Goal: Transaction & Acquisition: Purchase product/service

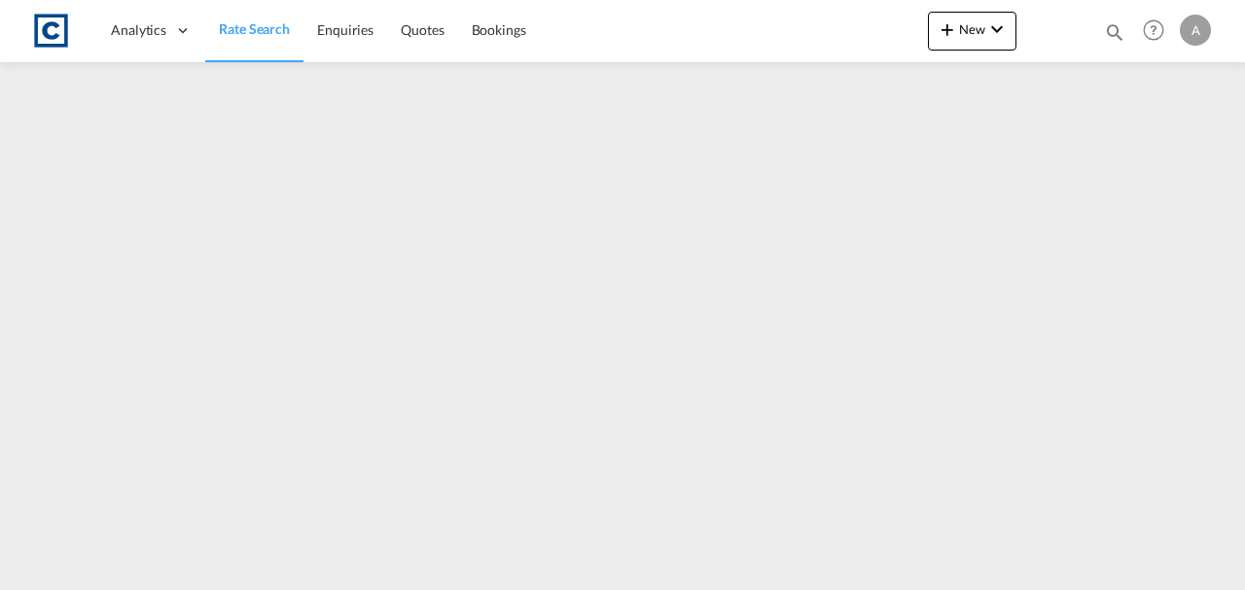
click at [272, 23] on span "Rate Search" at bounding box center [254, 28] width 71 height 17
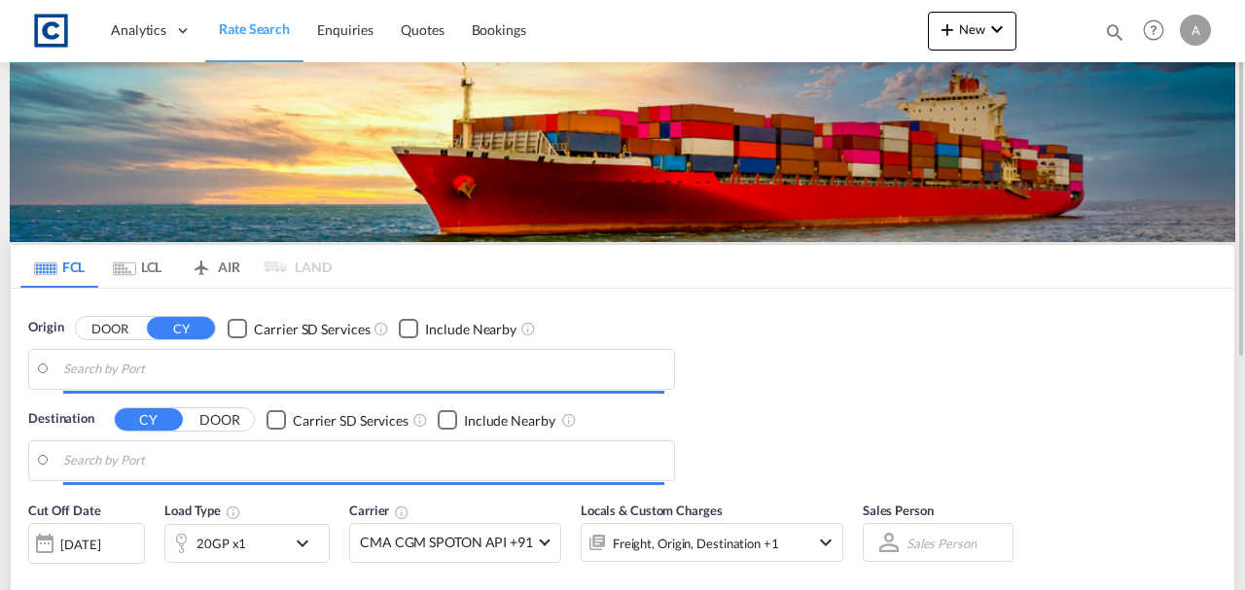
type input "GB-G65, [GEOGRAPHIC_DATA]"
type input "Ad Dammam, SADMM"
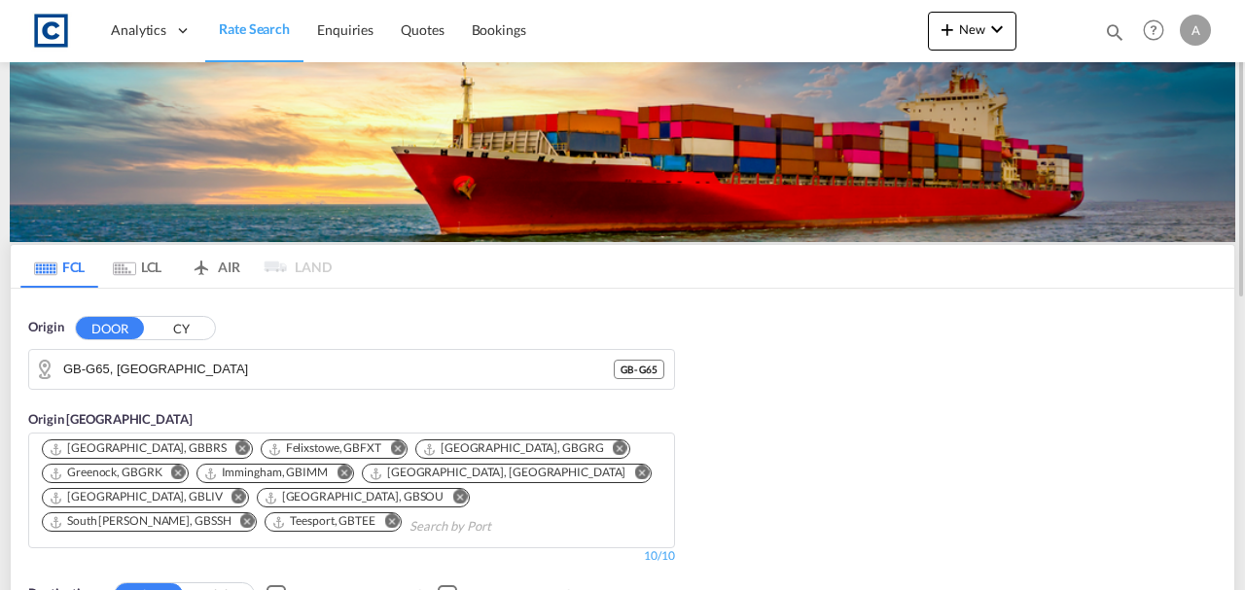
click at [303, 347] on div "Origin DOOR CY GB-[GEOGRAPHIC_DATA], [GEOGRAPHIC_DATA] [GEOGRAPHIC_DATA] - G65" at bounding box center [351, 354] width 647 height 72
click at [307, 363] on input "GB-G65, [GEOGRAPHIC_DATA]" at bounding box center [363, 369] width 601 height 29
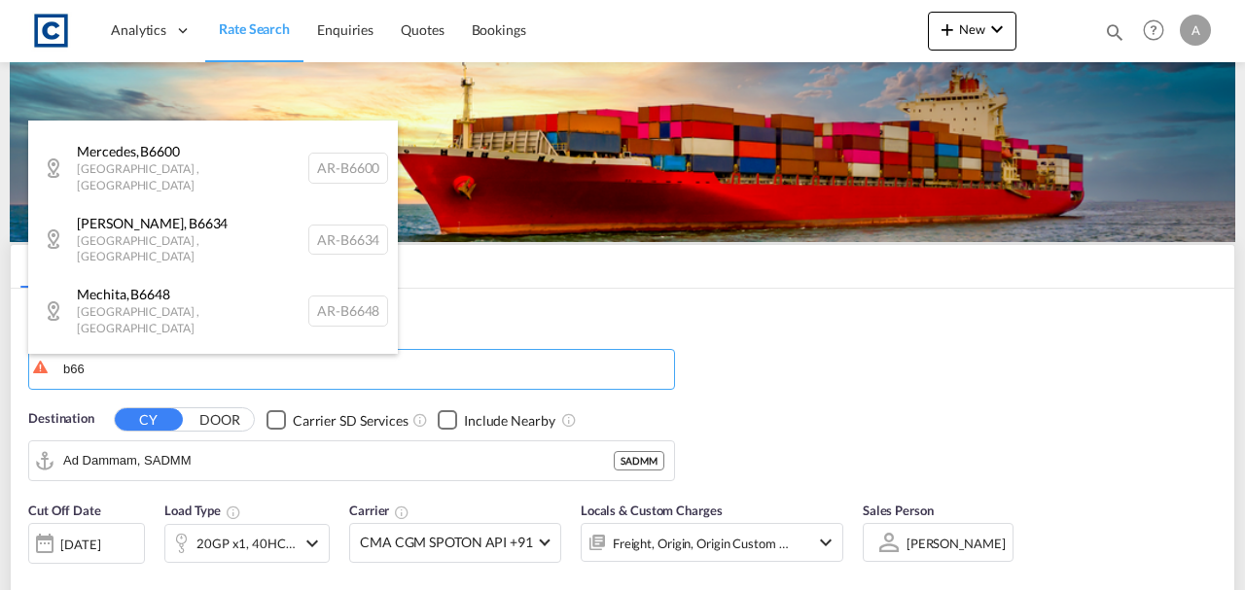
scroll to position [1342, 0]
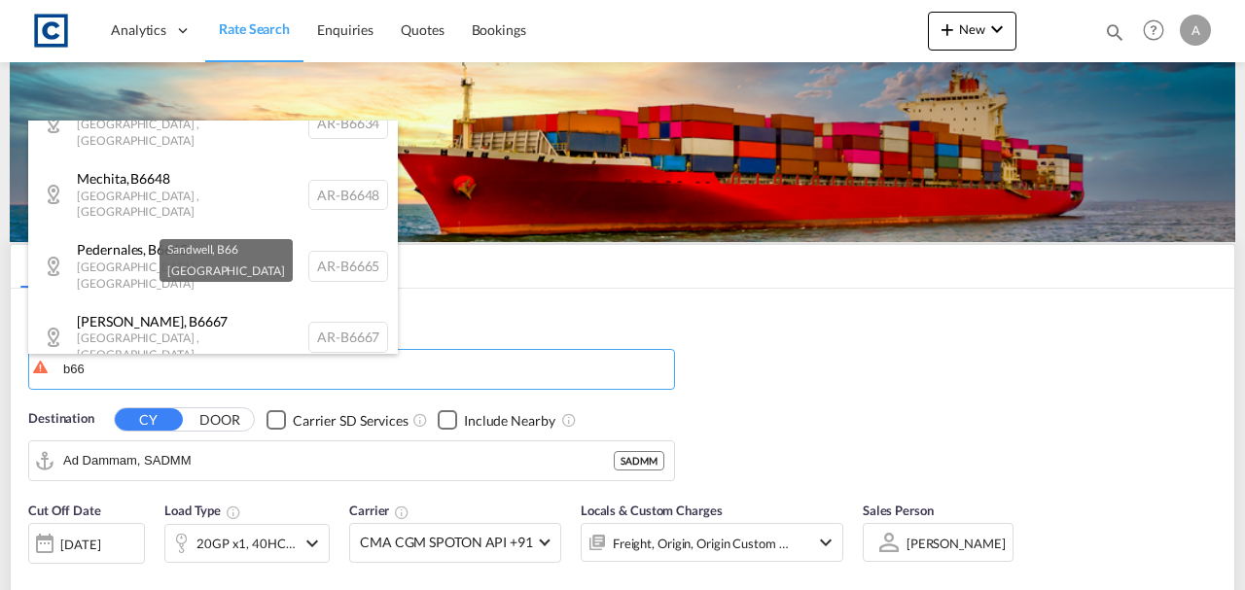
click at [189, 373] on div "Sandwell , B66 [GEOGRAPHIC_DATA] [GEOGRAPHIC_DATA]-B66" at bounding box center [213, 402] width 370 height 58
type input "GB-B66, Sandwell"
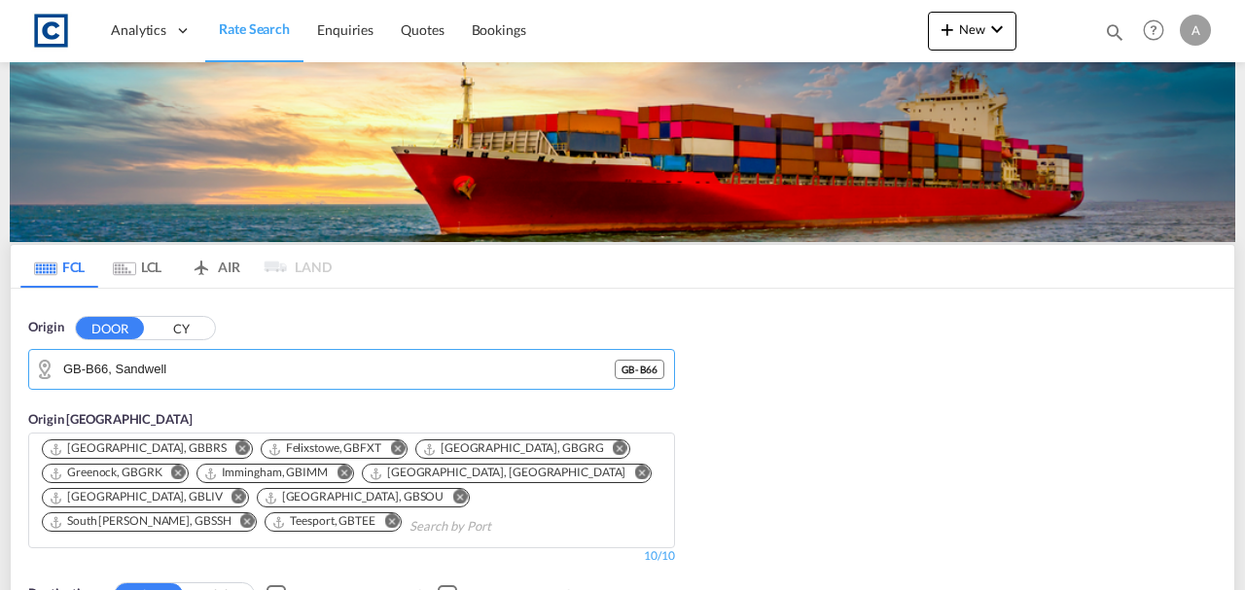
scroll to position [324, 0]
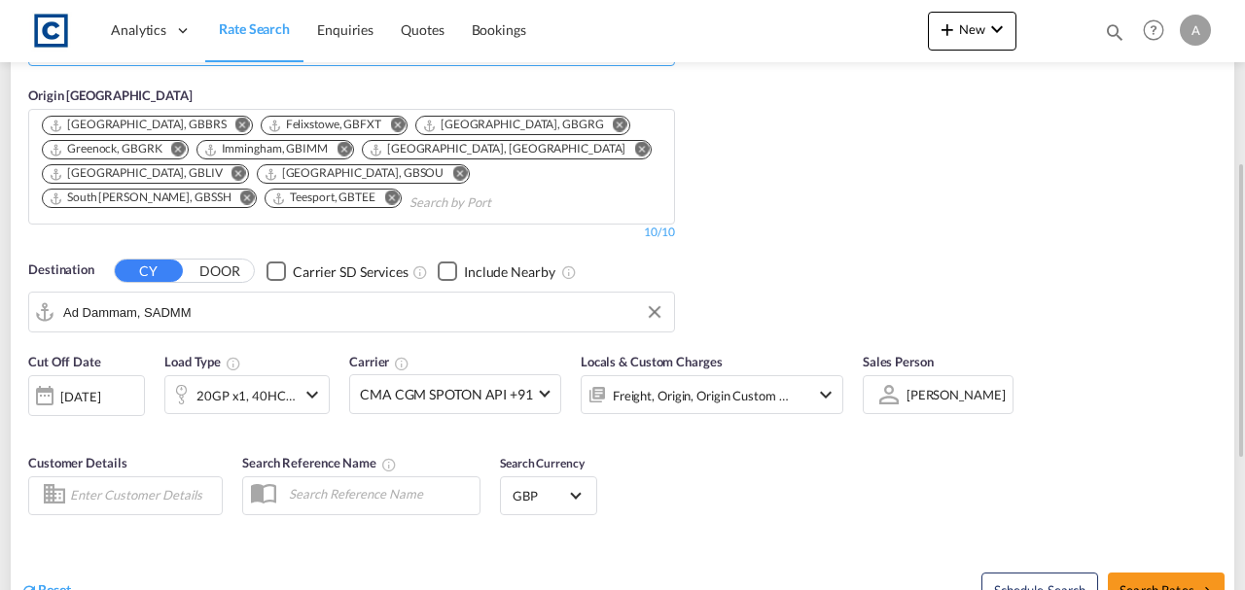
click at [210, 311] on input "Ad Dammam, SADMM" at bounding box center [363, 312] width 601 height 29
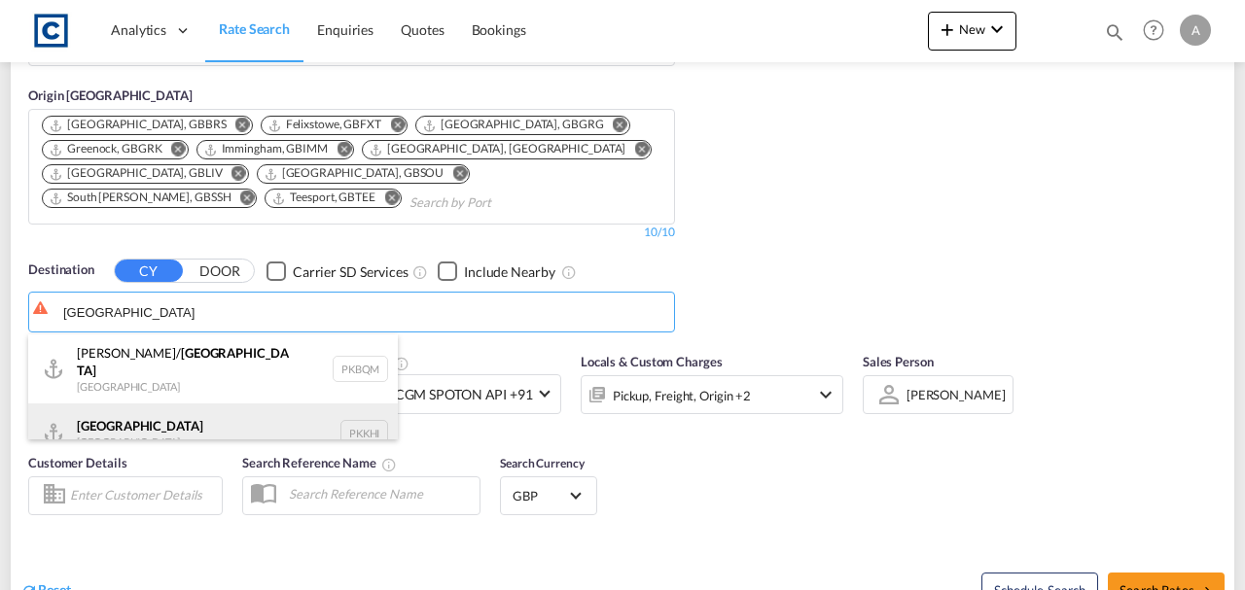
click at [121, 419] on div "Karachi [GEOGRAPHIC_DATA] PKKHI" at bounding box center [213, 433] width 370 height 58
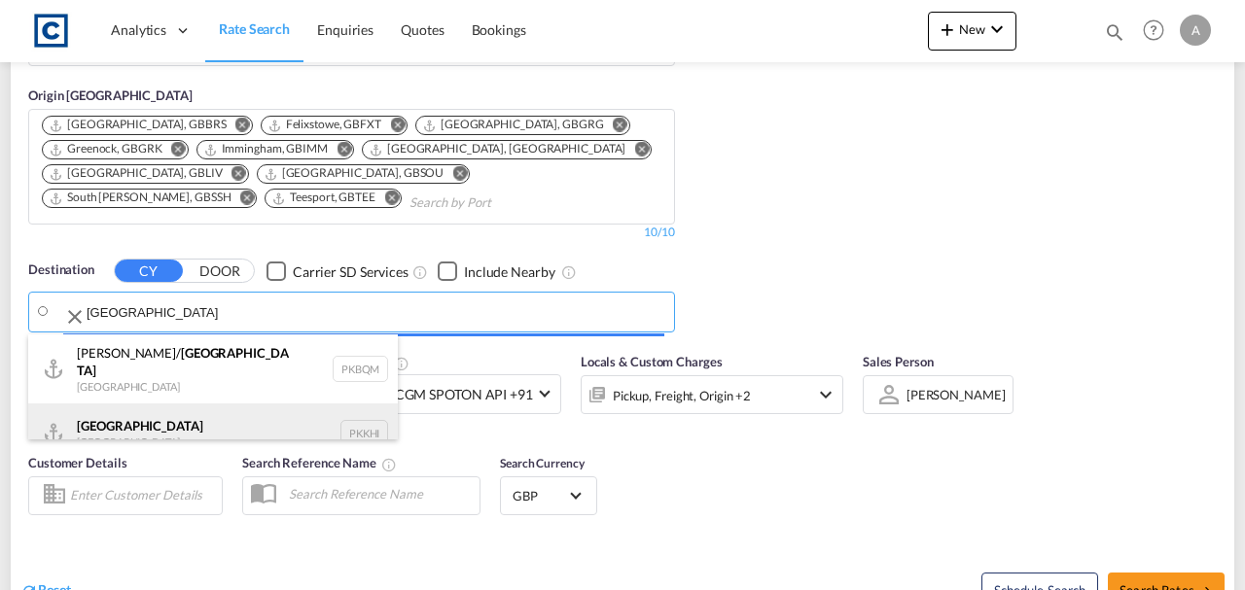
type input "[GEOGRAPHIC_DATA], PKKHI"
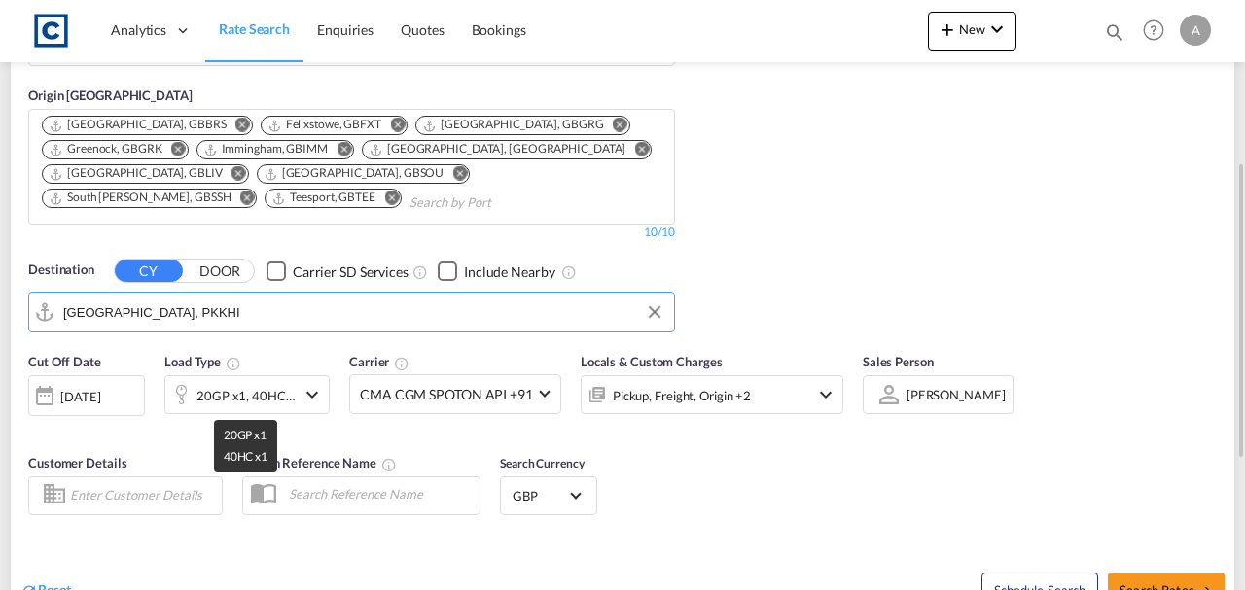
click at [246, 400] on div "20GP x1, 40HC x1" at bounding box center [245, 395] width 99 height 27
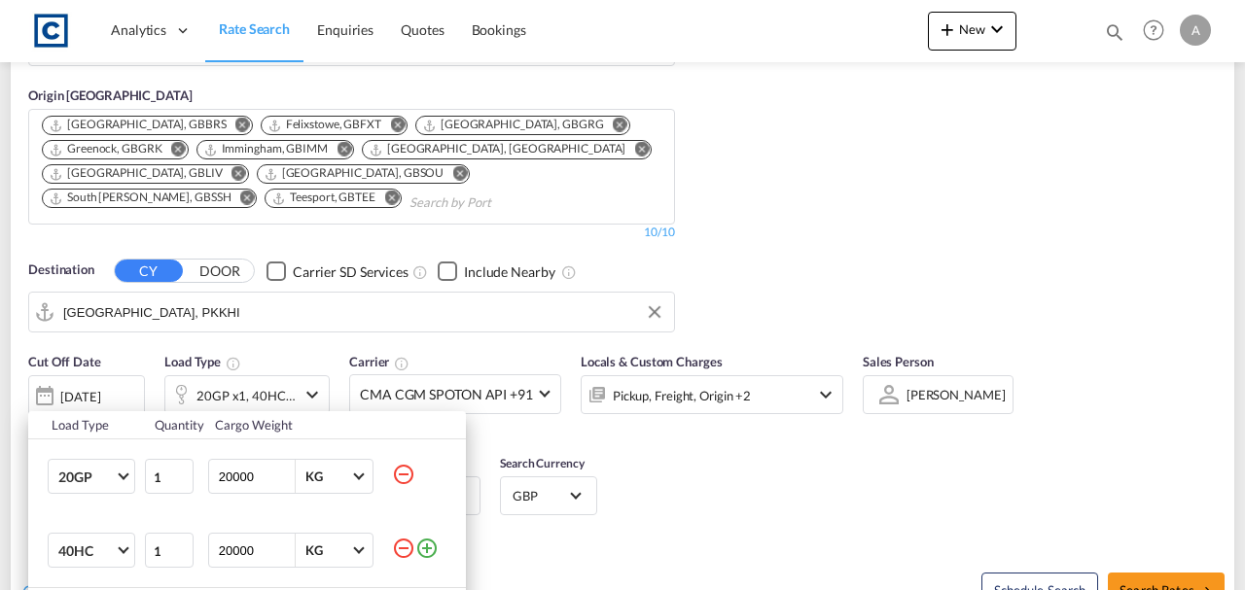
click at [398, 471] on md-icon "icon-minus-circle-outline" at bounding box center [403, 474] width 23 height 23
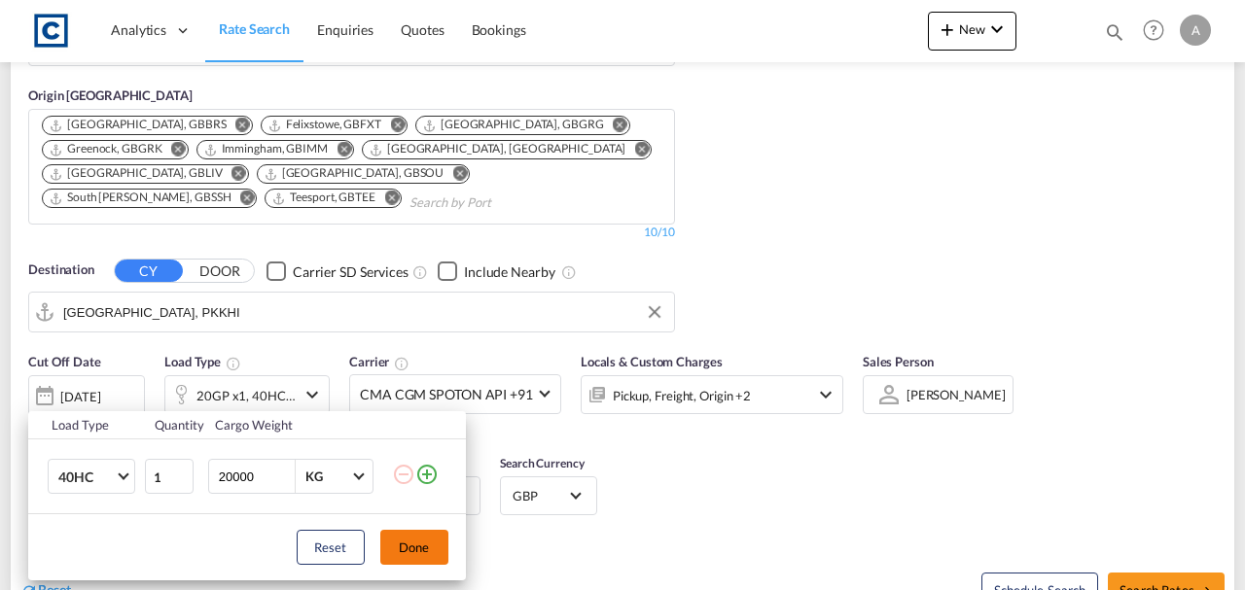
click at [414, 543] on button "Done" at bounding box center [414, 547] width 68 height 35
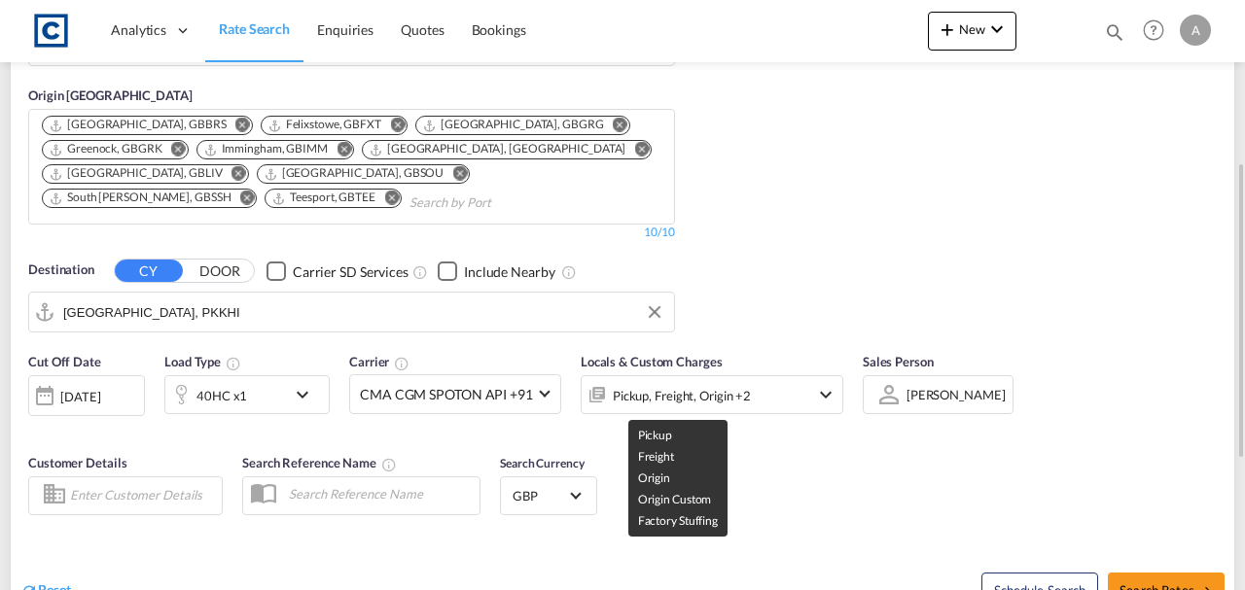
click at [688, 385] on div "Pickup, Freight, Origin +2" at bounding box center [682, 395] width 138 height 27
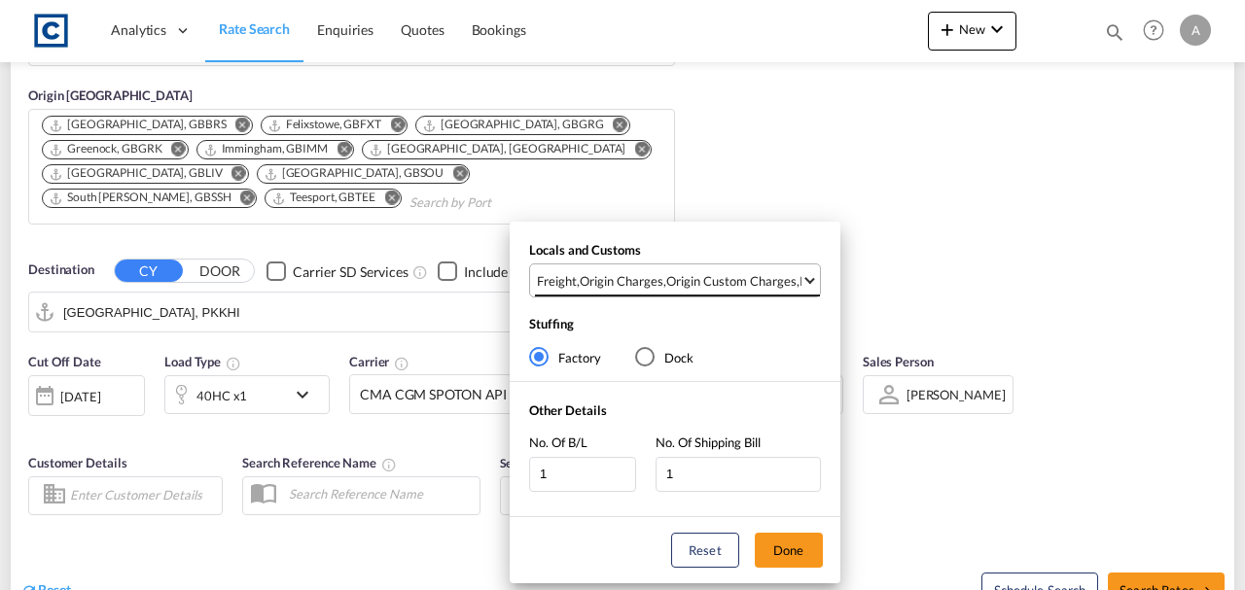
click at [710, 274] on div "Origin Custom Charges" at bounding box center [731, 281] width 130 height 18
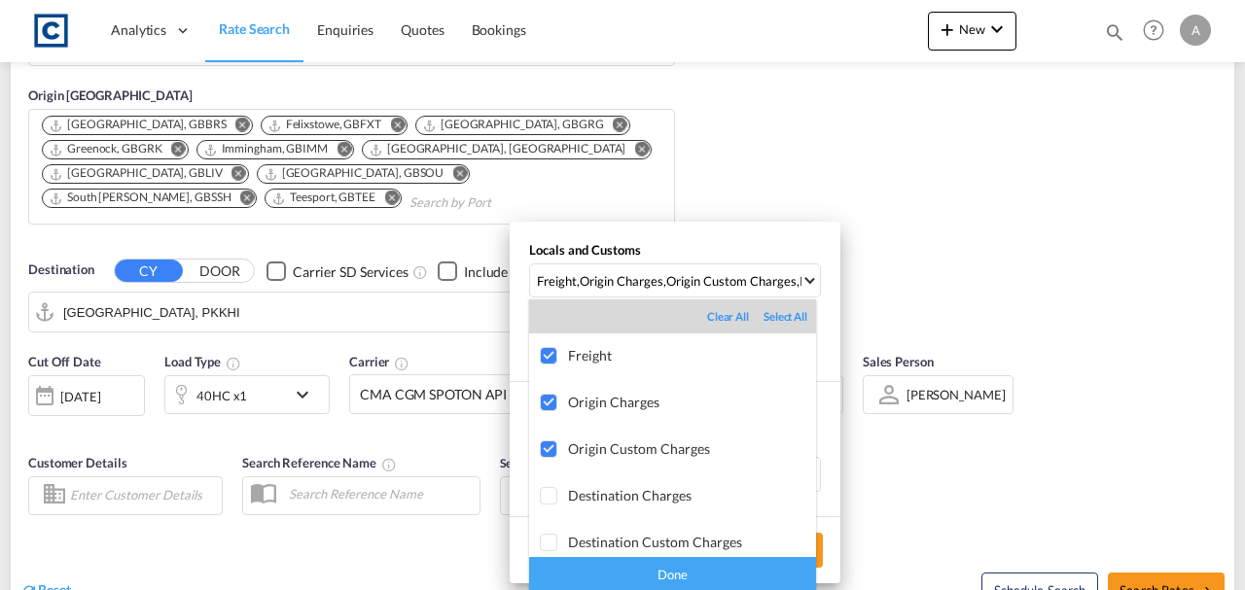
click at [733, 577] on div "Done" at bounding box center [672, 574] width 287 height 34
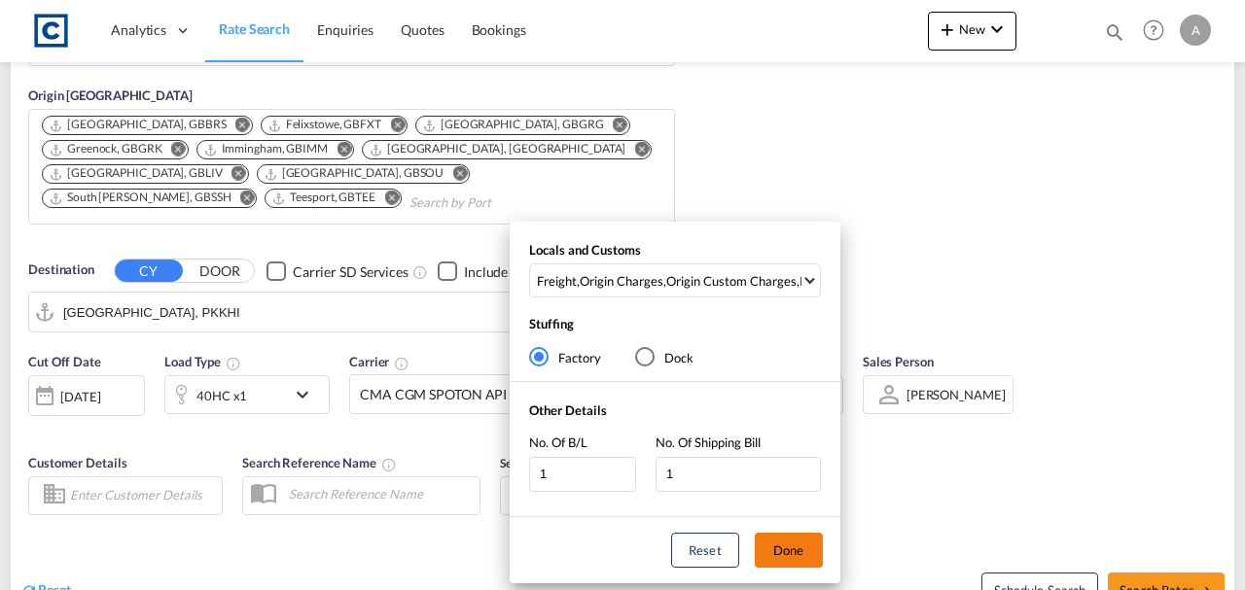
click at [790, 548] on button "Done" at bounding box center [789, 550] width 68 height 35
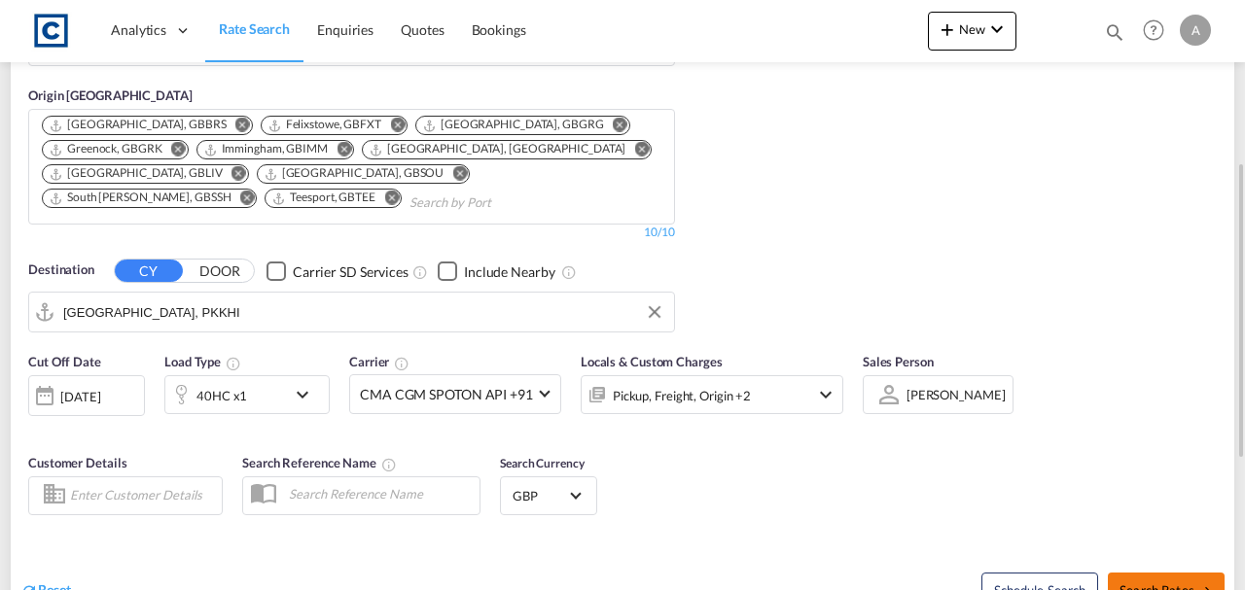
click at [1136, 579] on button "Search Rates" at bounding box center [1166, 590] width 117 height 35
type input "B66 to PKKHI / [DATE]"
